Goal: Information Seeking & Learning: Learn about a topic

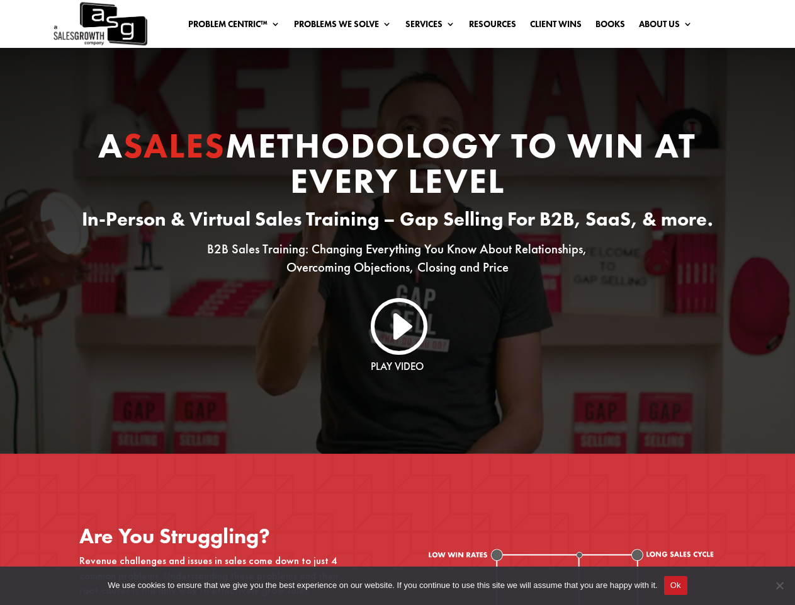
click at [227, 26] on link "Problem Centric™" at bounding box center [234, 27] width 92 height 14
click at [338, 26] on link "Problems We Solve" at bounding box center [343, 27] width 98 height 14
click at [676, 585] on button "Ok" at bounding box center [675, 585] width 23 height 19
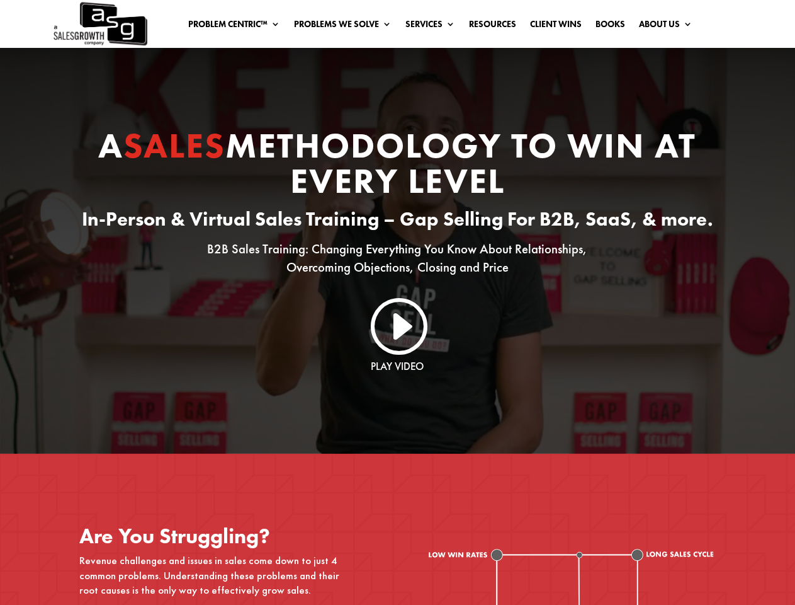
click at [780, 585] on span "Cookie Notice" at bounding box center [779, 585] width 13 height 13
